Goal: Information Seeking & Learning: Learn about a topic

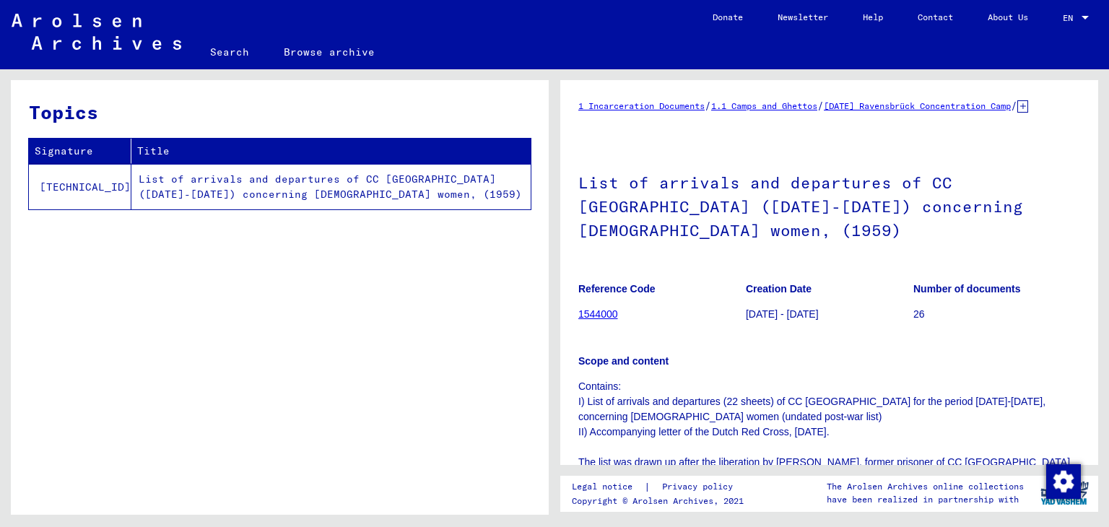
click at [963, 283] on b "Number of documents" at bounding box center [968, 289] width 108 height 12
click at [292, 184] on td "List of arrivals and departures of CC [GEOGRAPHIC_DATA] ([DATE]-[DATE]) concern…" at bounding box center [330, 187] width 399 height 46
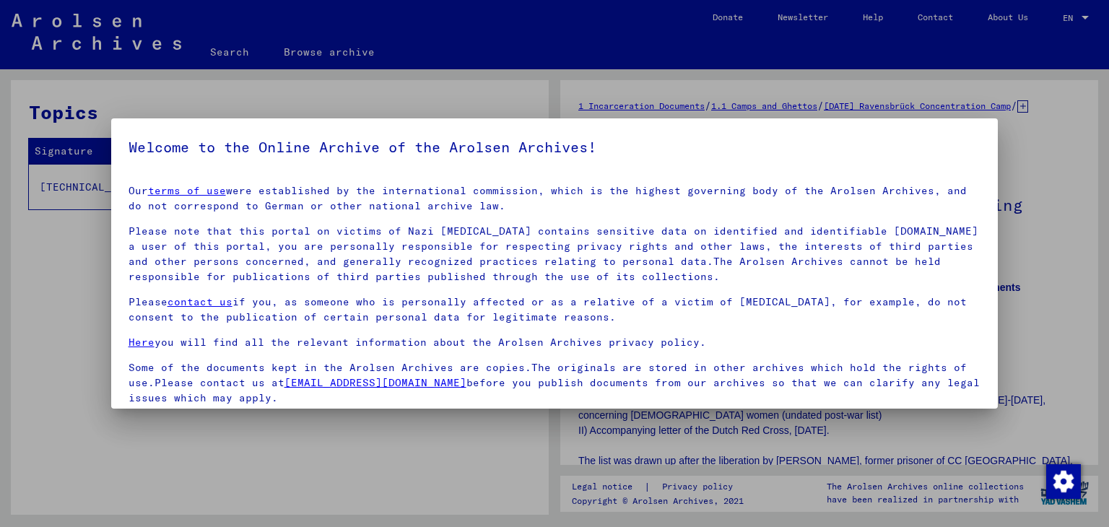
scroll to position [111, 0]
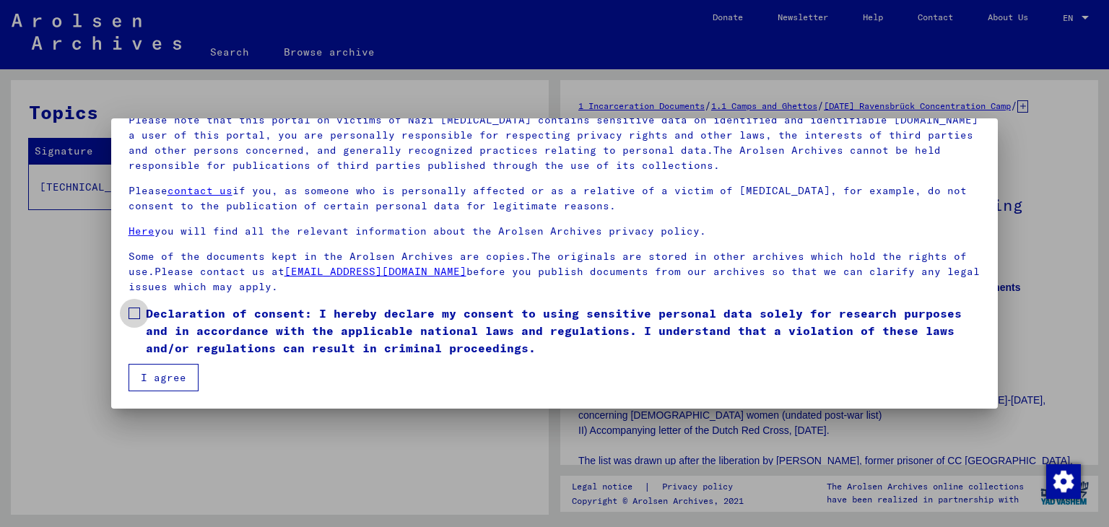
click at [287, 329] on span "Declaration of consent: I hereby declare my consent to using sensitive personal…" at bounding box center [564, 331] width 836 height 52
click at [180, 371] on button "I agree" at bounding box center [164, 377] width 70 height 27
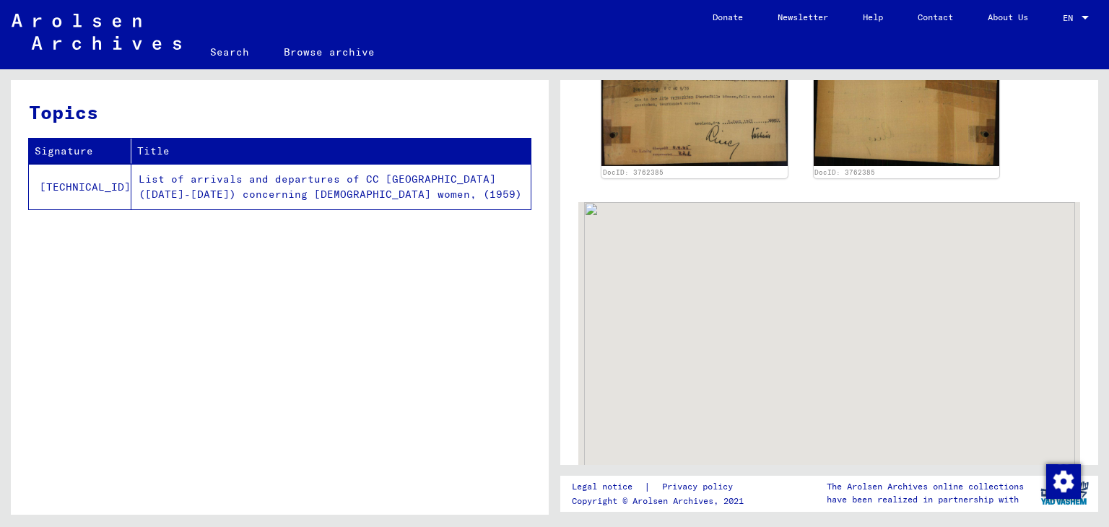
scroll to position [628, 0]
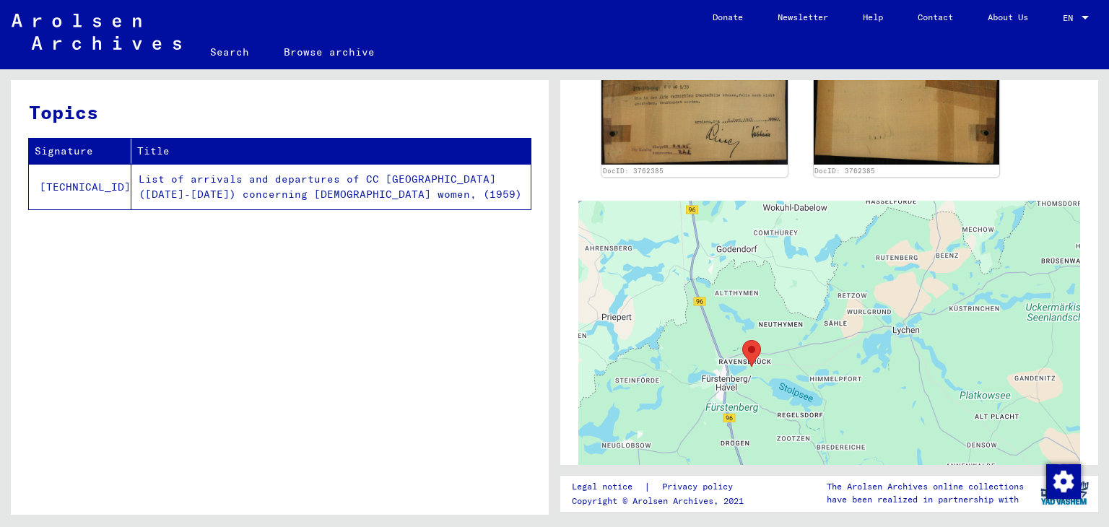
drag, startPoint x: 772, startPoint y: 259, endPoint x: 771, endPoint y: 542, distance: 283.1
click at [771, 527] on html "Search Browse archive Donate Newsletter Help Contact About Us Search Browse arc…" at bounding box center [554, 263] width 1109 height 527
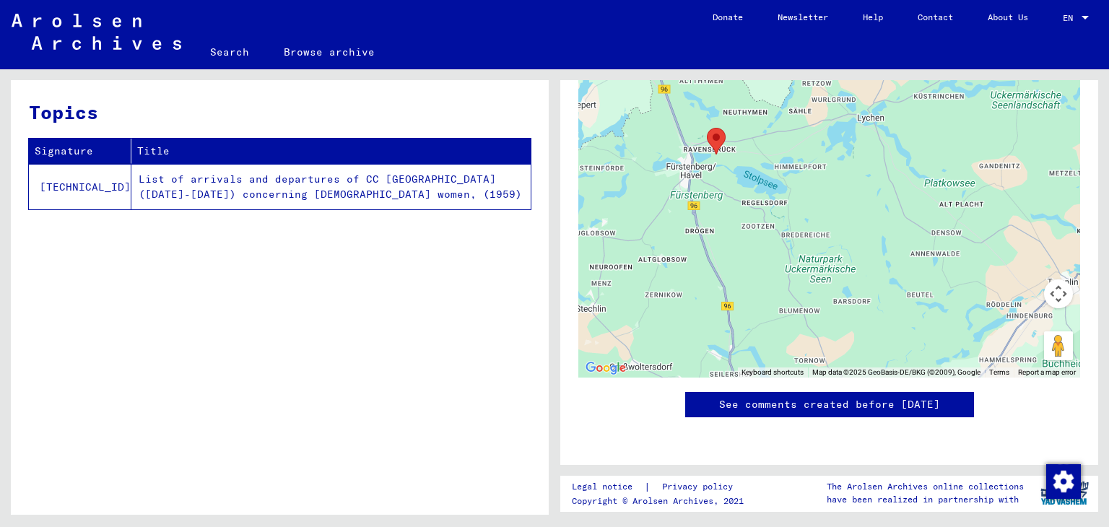
scroll to position [1272, 0]
click at [141, 191] on td "List of arrivals and departures of CC [GEOGRAPHIC_DATA] ([DATE]-[DATE]) concern…" at bounding box center [330, 187] width 399 height 46
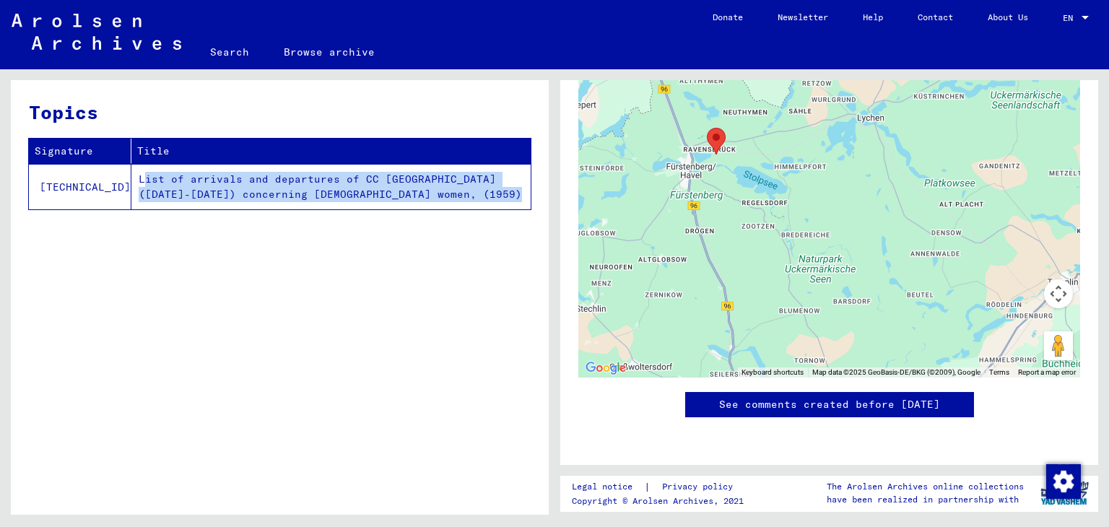
click at [141, 191] on td "List of arrivals and departures of CC [GEOGRAPHIC_DATA] ([DATE]-[DATE]) concern…" at bounding box center [330, 187] width 399 height 46
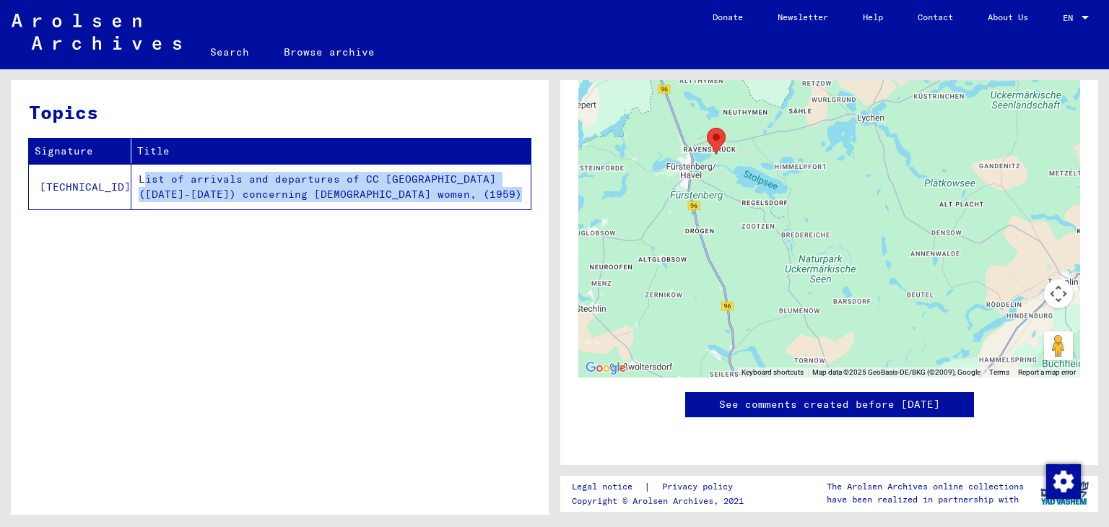
click at [141, 191] on td "List of arrivals and departures of CC [GEOGRAPHIC_DATA] ([DATE]-[DATE]) concern…" at bounding box center [330, 187] width 399 height 46
click at [155, 204] on td "List of arrivals and departures of CC [GEOGRAPHIC_DATA] ([DATE]-[DATE]) concern…" at bounding box center [330, 187] width 399 height 46
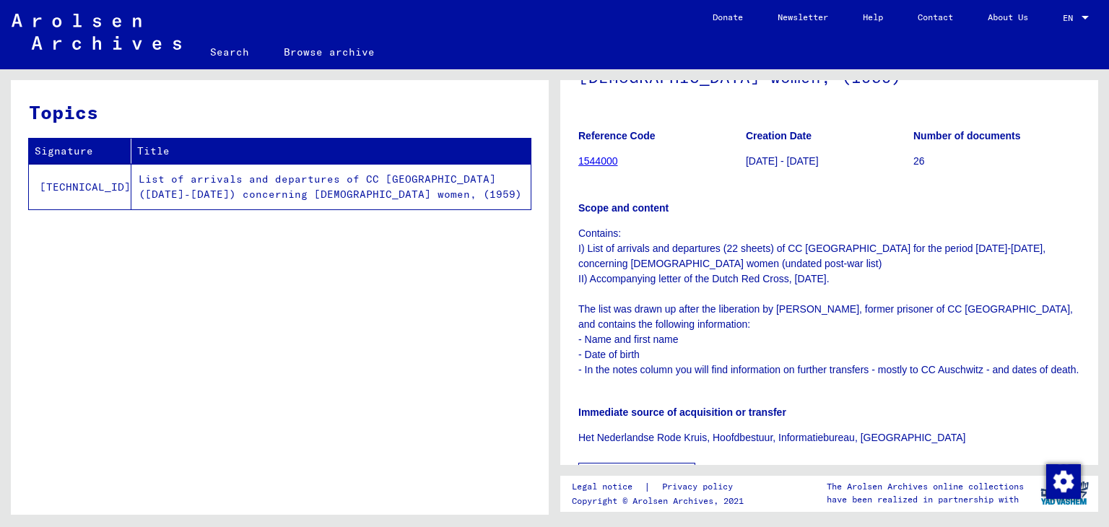
scroll to position [285, 0]
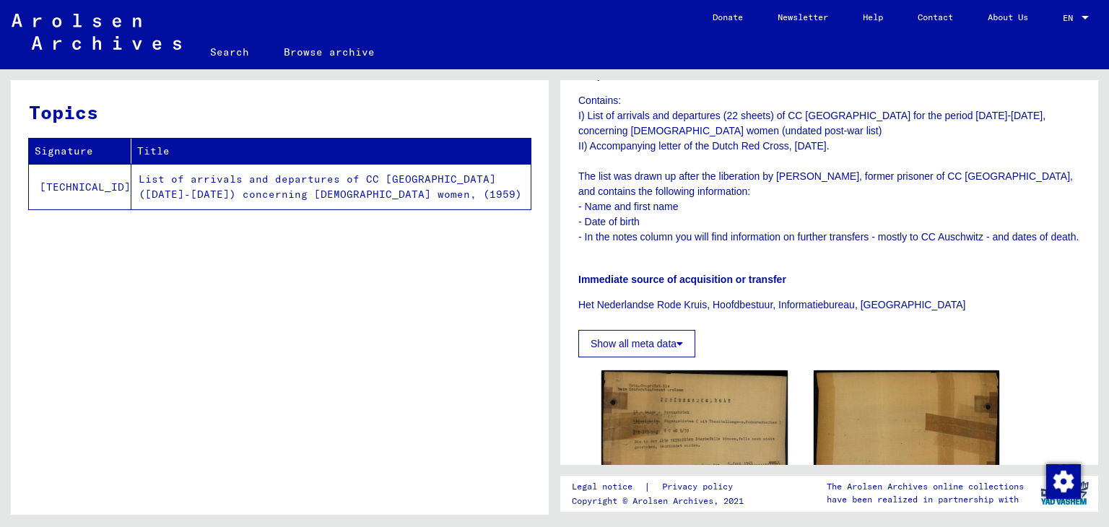
click at [676, 358] on button "Show all meta data" at bounding box center [637, 343] width 117 height 27
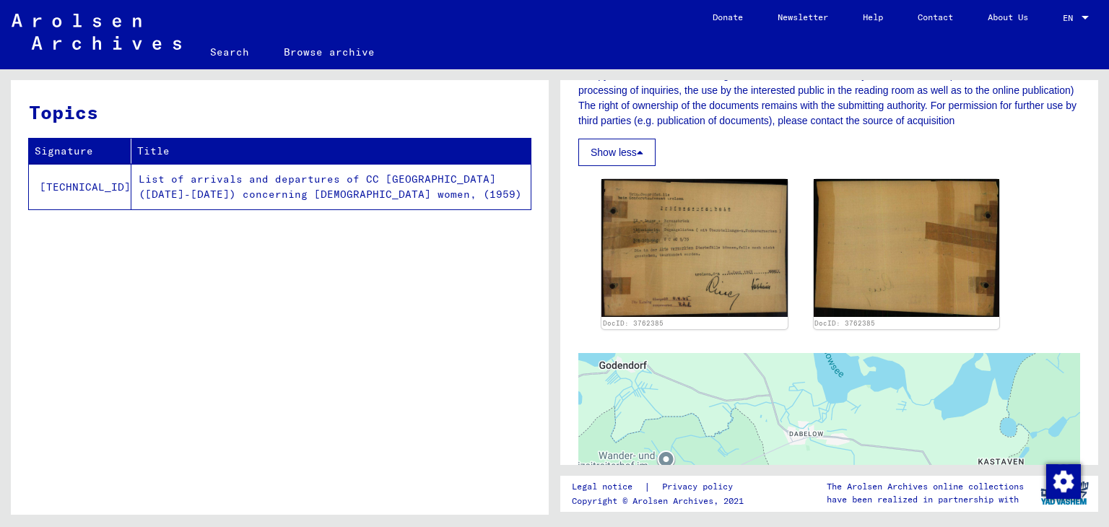
scroll to position [886, 0]
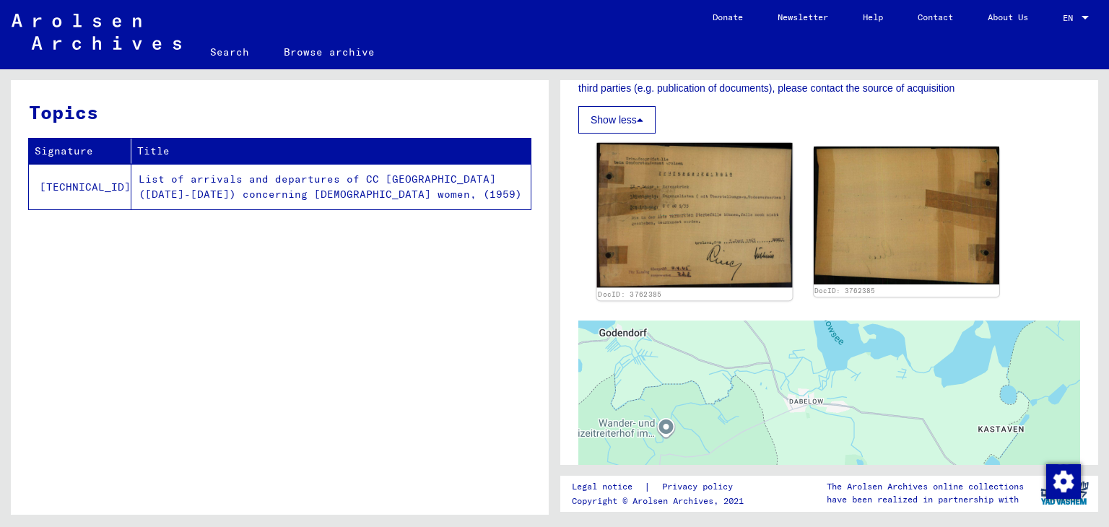
click at [678, 225] on img at bounding box center [694, 215] width 195 height 145
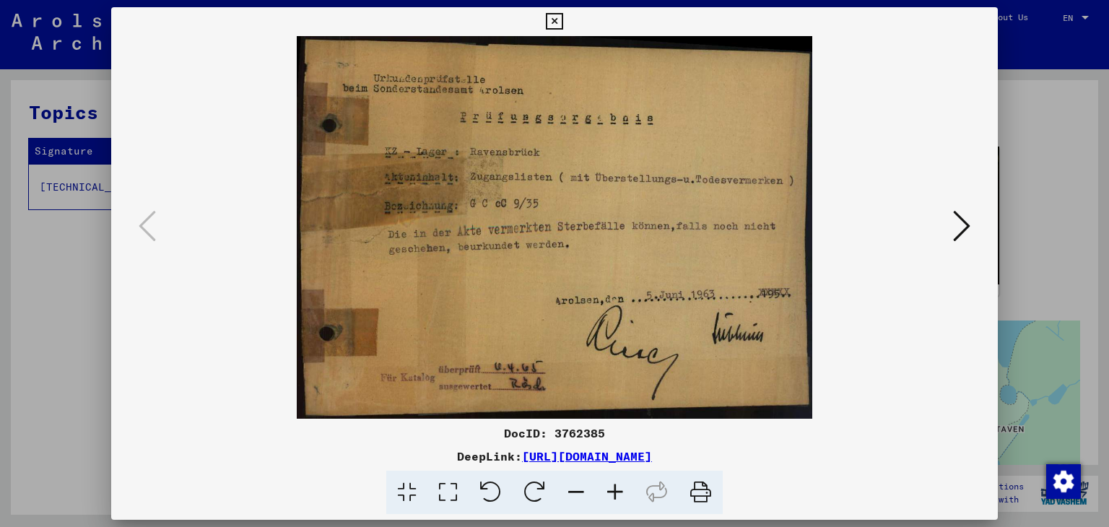
click at [652, 459] on link "[URL][DOMAIN_NAME]" at bounding box center [587, 456] width 130 height 14
